Goal: Navigation & Orientation: Find specific page/section

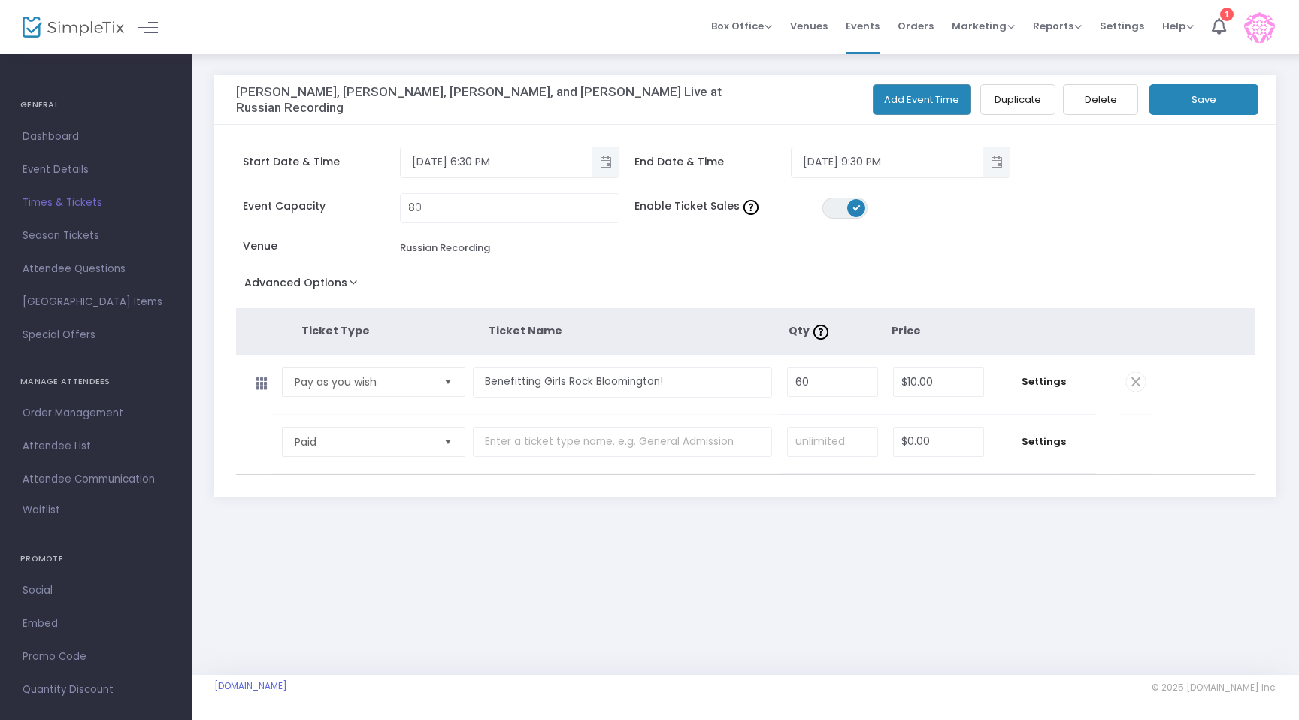
click at [66, 204] on span "Times & Tickets" at bounding box center [96, 203] width 147 height 20
click at [88, 417] on span "Order Management" at bounding box center [96, 414] width 147 height 20
